Goal: Information Seeking & Learning: Find specific fact

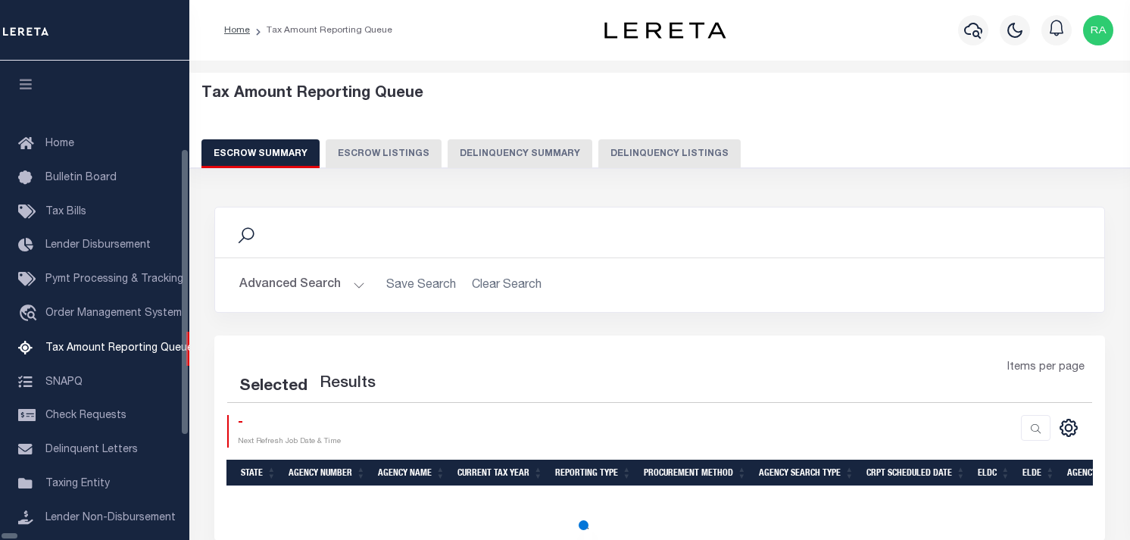
click at [598, 154] on button "Delinquency Listings" at bounding box center [669, 153] width 142 height 29
select select "100"
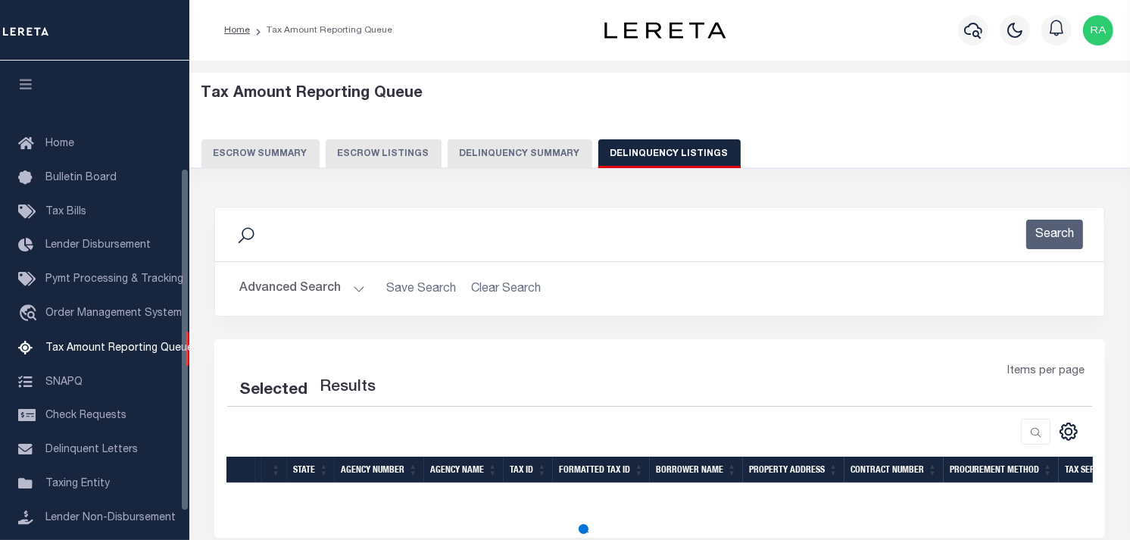
scroll to position [150, 0]
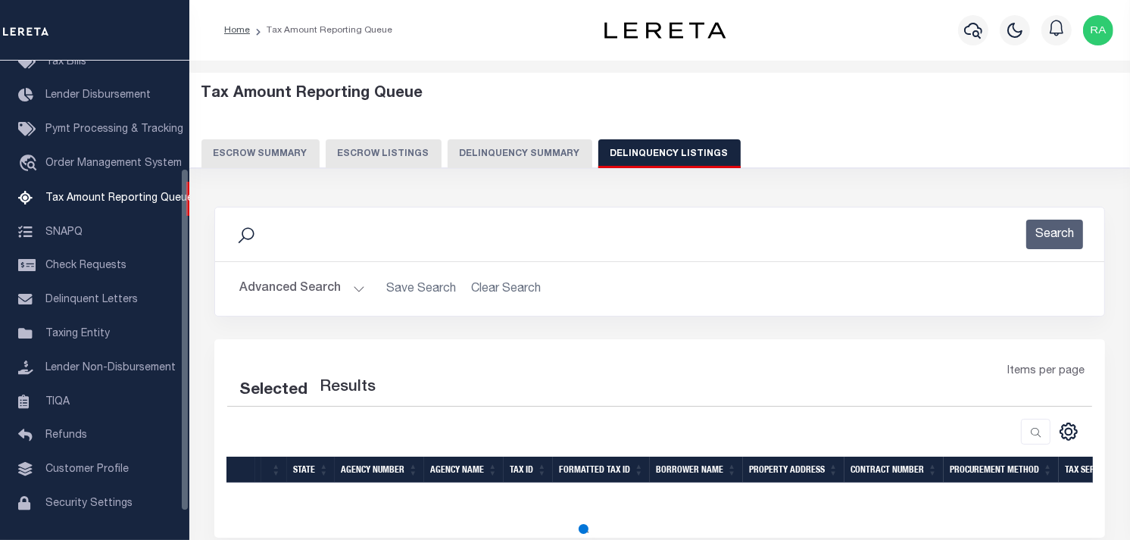
select select "100"
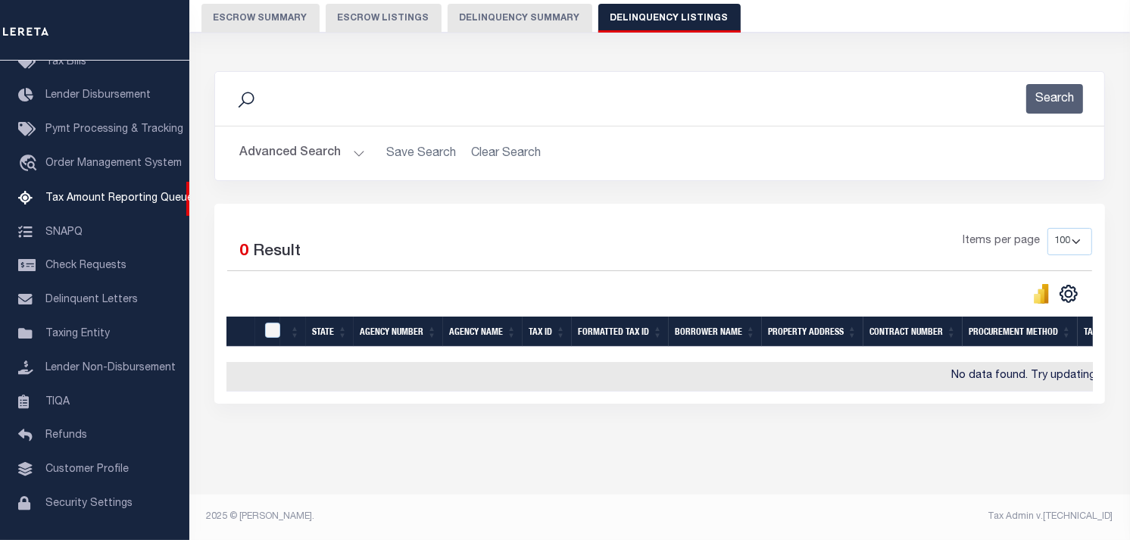
scroll to position [147, 0]
click at [368, 139] on h2 "Advanced Search Save Search Clear Search tblassign_wrapper_dynamictable_____Def…" at bounding box center [659, 154] width 865 height 30
click at [361, 144] on button "Advanced Search" at bounding box center [302, 154] width 126 height 30
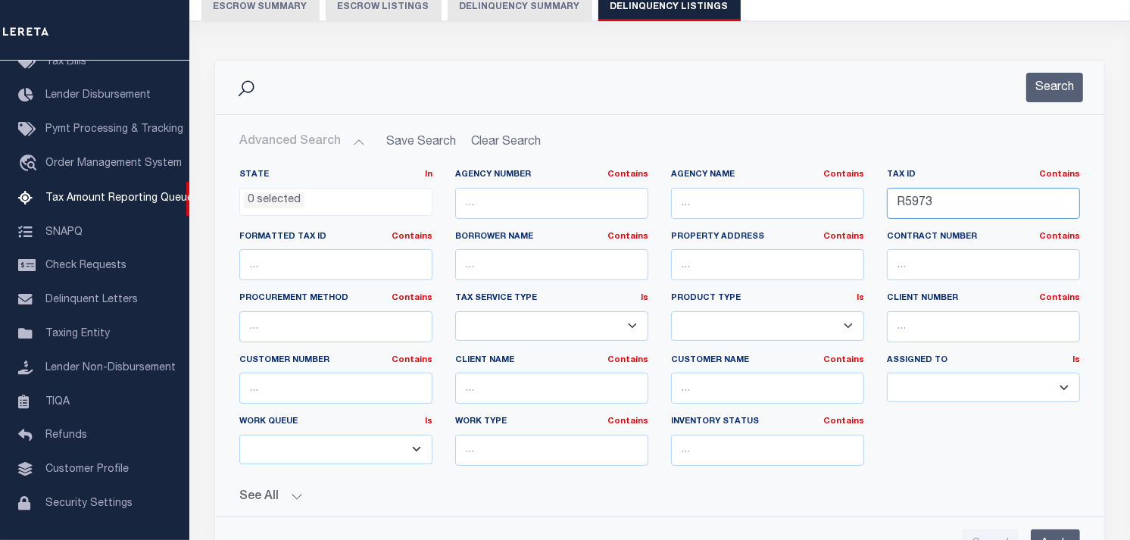
click at [971, 207] on input "R5973" at bounding box center [983, 203] width 193 height 31
paste input "490710120015000401"
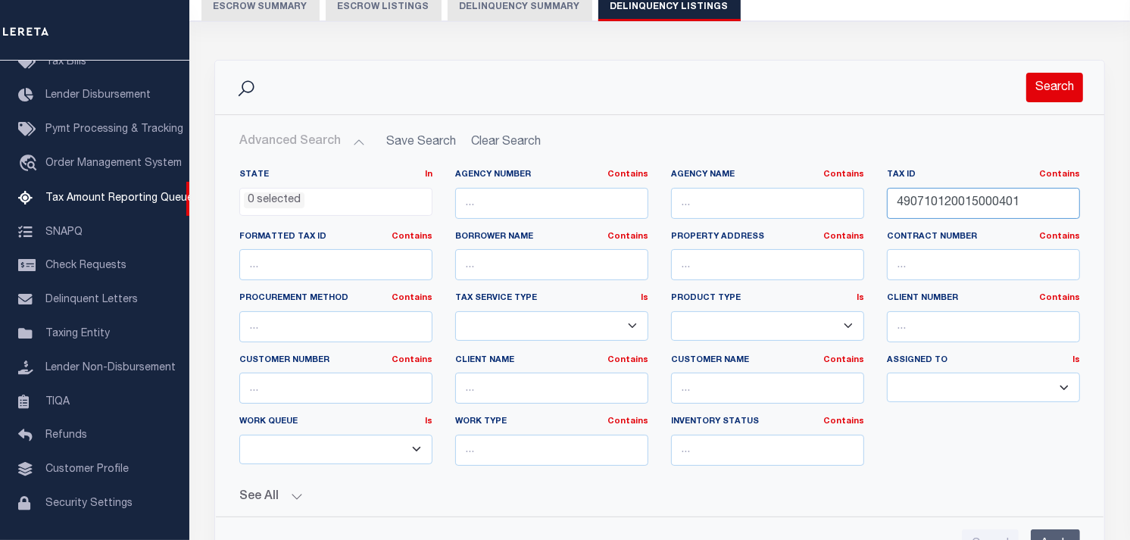
type input "490710120015000401"
click at [1053, 92] on button "Search" at bounding box center [1054, 88] width 57 height 30
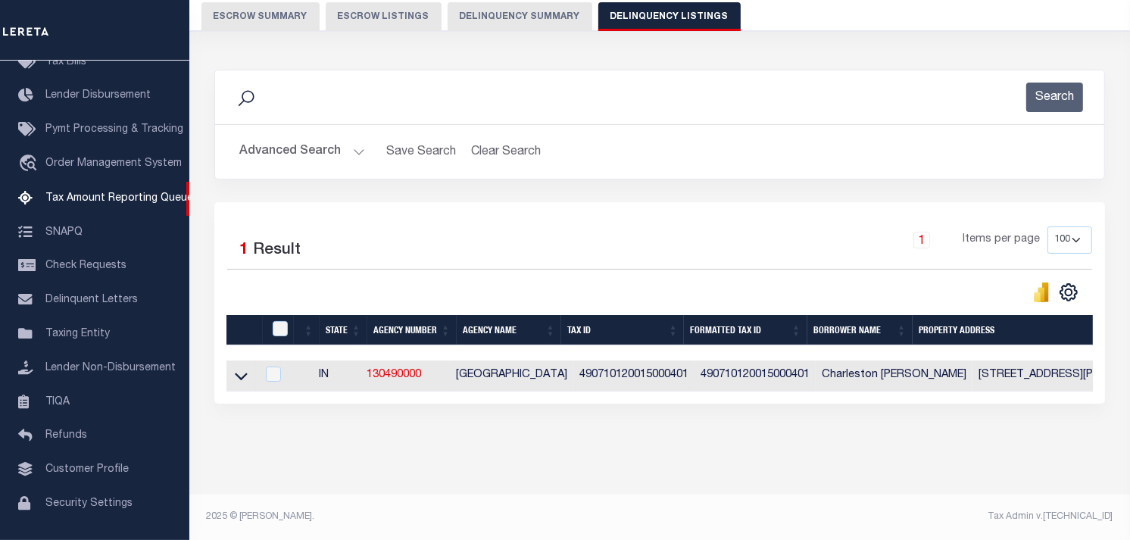
scroll to position [149, 0]
click at [238, 373] on icon at bounding box center [241, 377] width 13 height 8
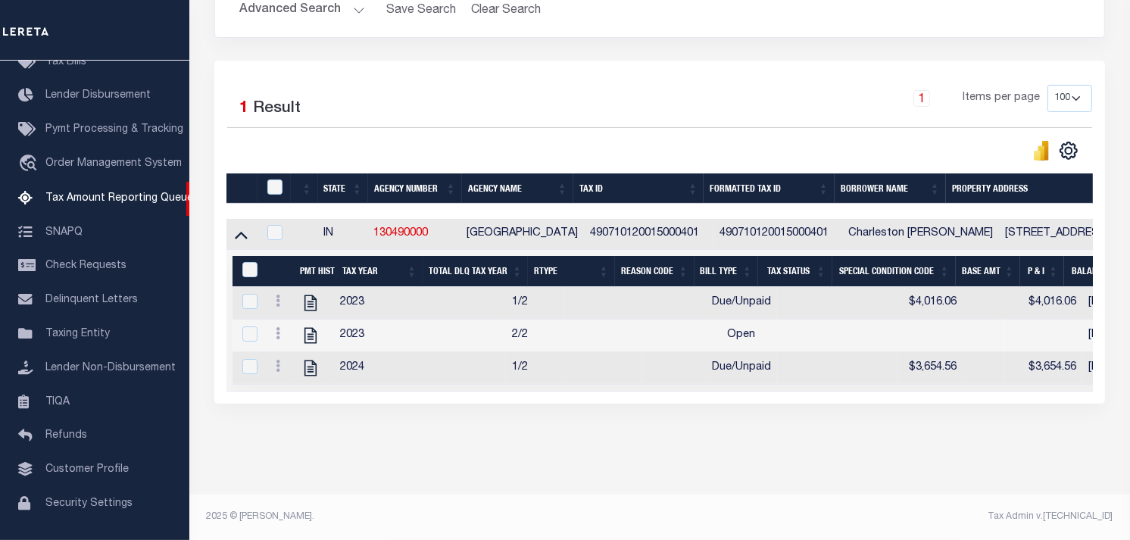
scroll to position [292, 0]
click at [316, 294] on icon "" at bounding box center [311, 303] width 20 height 20
checkbox input "true"
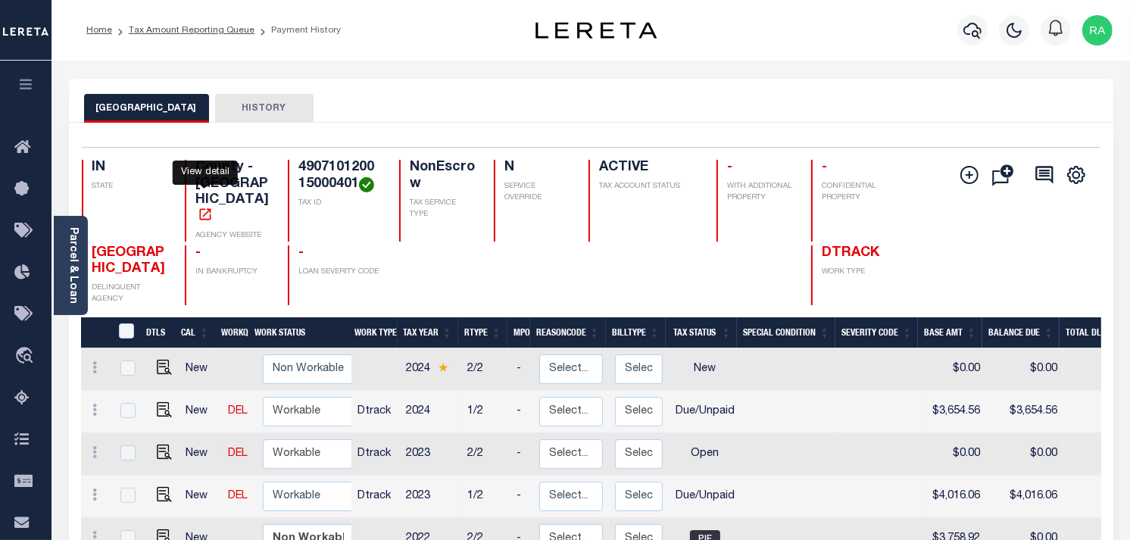
click at [206, 208] on icon "" at bounding box center [204, 213] width 11 height 11
click at [157, 487] on img "" at bounding box center [164, 494] width 15 height 15
checkbox input "true"
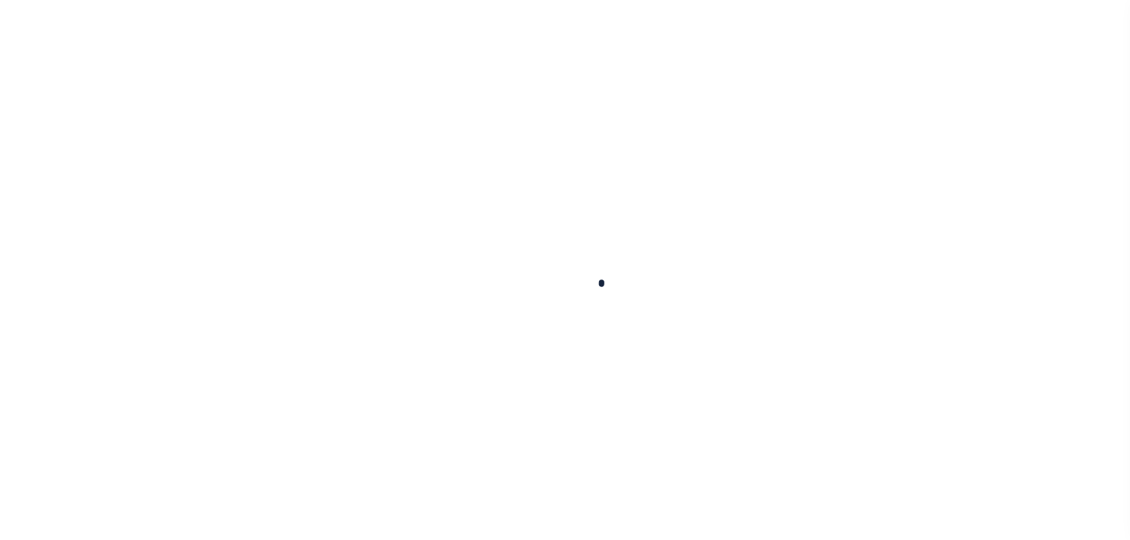
checkbox input "false"
type input "[DATE]"
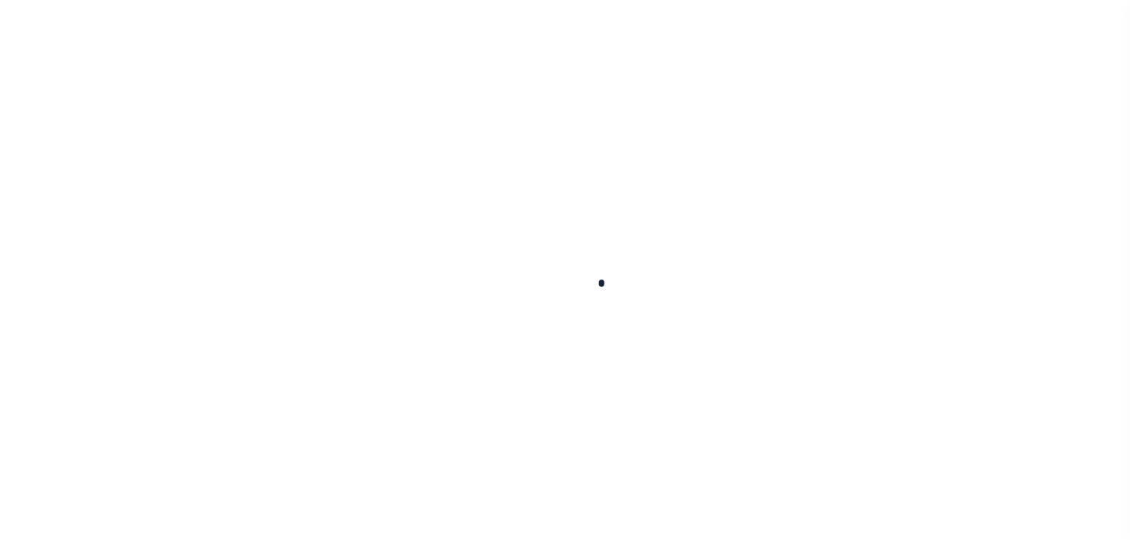
select select "DUE"
type input "$4,016.06"
type input "$0"
type input "$4,016.06"
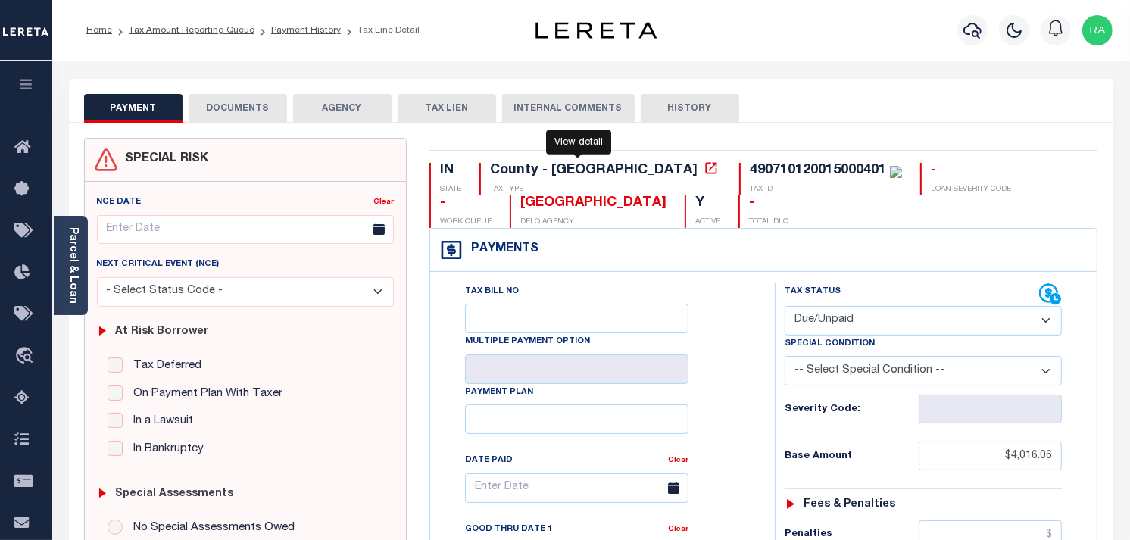
click at [703, 170] on icon at bounding box center [710, 168] width 15 height 15
click at [73, 245] on link "Parcel & Loan" at bounding box center [72, 265] width 11 height 76
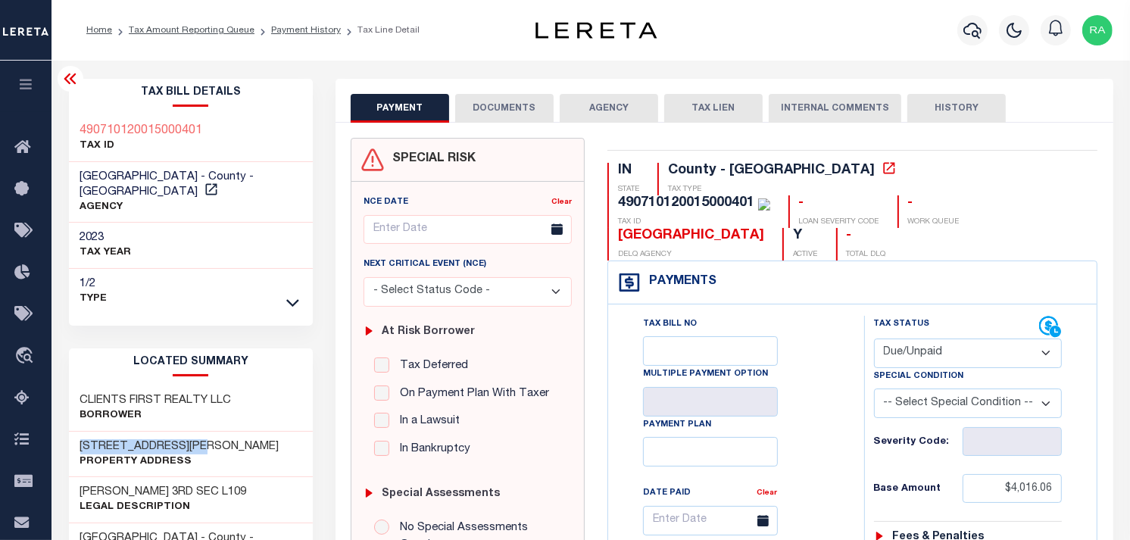
drag, startPoint x: 78, startPoint y: 434, endPoint x: 198, endPoint y: 433, distance: 120.4
click at [198, 433] on div "5605 Surrey Hill Rd Property Address" at bounding box center [191, 455] width 244 height 46
click at [80, 439] on h3 "5605 Surrey Hill Rd" at bounding box center [179, 446] width 199 height 15
drag, startPoint x: 79, startPoint y: 432, endPoint x: 205, endPoint y: 429, distance: 126.5
click at [205, 432] on div "5605 Surrey Hill Rd Property Address" at bounding box center [191, 455] width 244 height 46
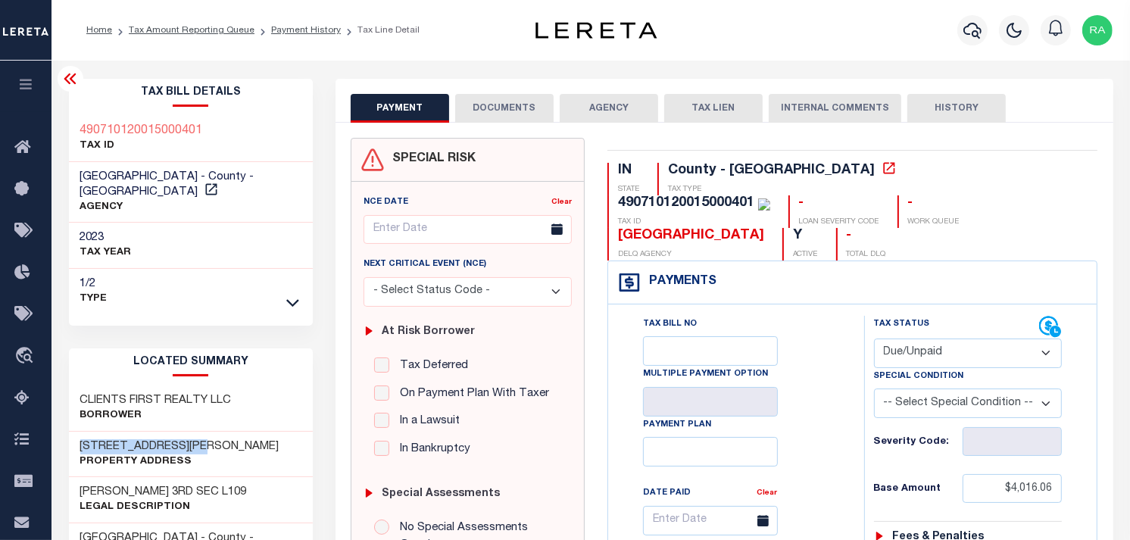
copy h3 "5605 Surrey Hill Rd"
